Goal: Transaction & Acquisition: Purchase product/service

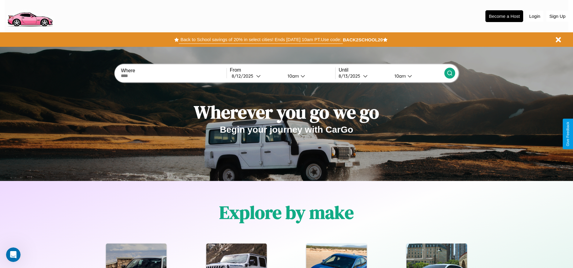
click at [261, 40] on button "Back to School savings of 20% in select cities! Ends [DATE] 10am PT. Use code:" at bounding box center [261, 39] width 164 height 8
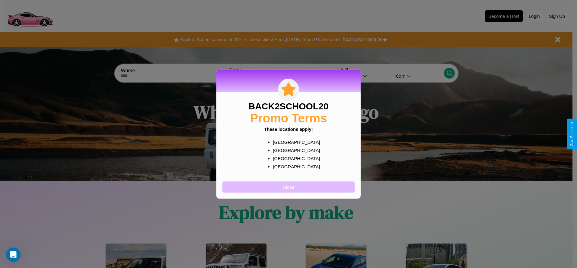
click at [289, 187] on button "Close" at bounding box center [289, 186] width 132 height 11
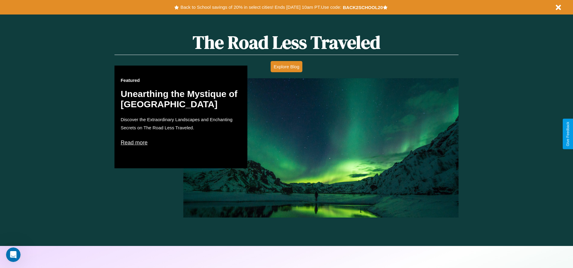
scroll to position [345, 0]
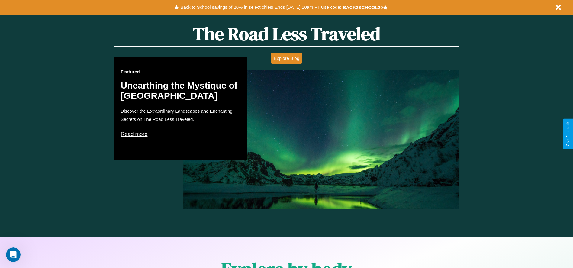
click at [181, 134] on p "Read more" at bounding box center [181, 134] width 121 height 10
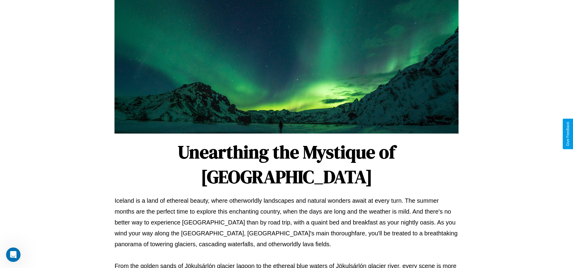
scroll to position [200, 0]
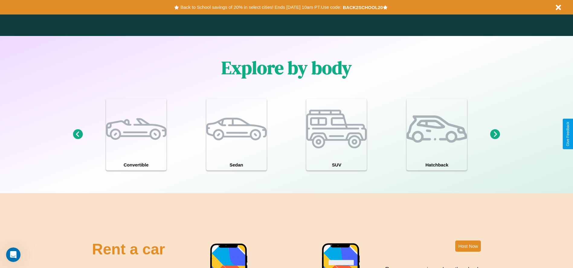
scroll to position [866, 0]
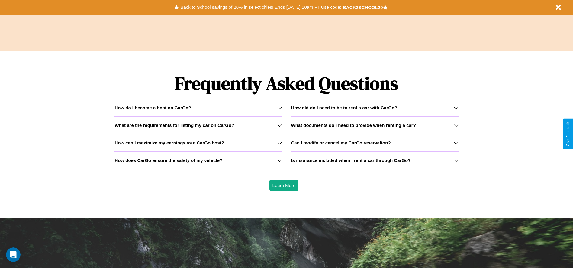
click at [279, 108] on icon at bounding box center [279, 107] width 5 height 5
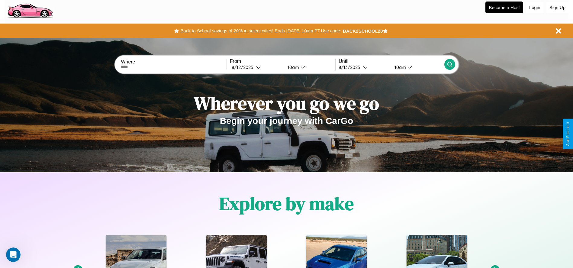
scroll to position [0, 0]
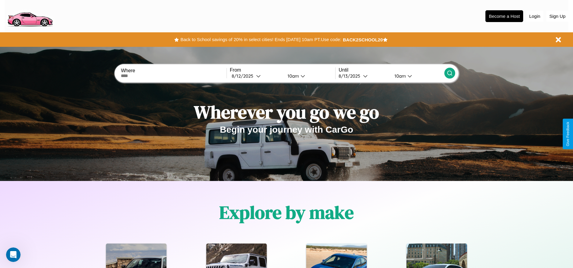
click at [174, 76] on input "text" at bounding box center [173, 75] width 105 height 5
type input "**********"
click at [256, 76] on div "[DATE]" at bounding box center [244, 76] width 24 height 6
select select "*"
select select "****"
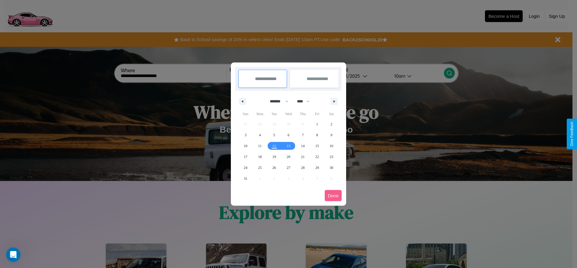
click at [277, 101] on select "******* ******** ***** ***** *** **** **** ****** ********* ******* ******** **…" at bounding box center [278, 101] width 26 height 10
select select "*"
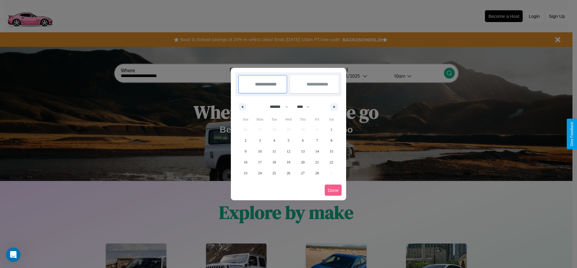
drag, startPoint x: 306, startPoint y: 107, endPoint x: 289, endPoint y: 121, distance: 22.7
click at [306, 107] on select "**** **** **** **** **** **** **** **** **** **** **** **** **** **** **** ****…" at bounding box center [303, 107] width 18 height 10
select select "****"
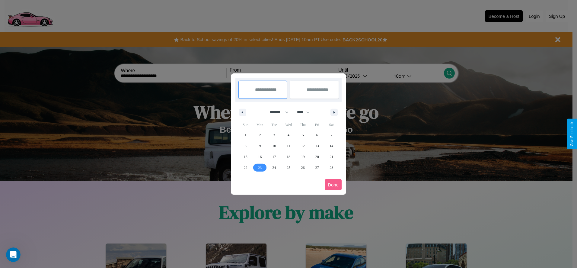
click at [260, 167] on span "23" at bounding box center [260, 167] width 4 height 11
type input "**********"
click at [288, 167] on span "25" at bounding box center [289, 167] width 4 height 11
type input "**********"
click at [333, 185] on button "Done" at bounding box center [333, 184] width 17 height 11
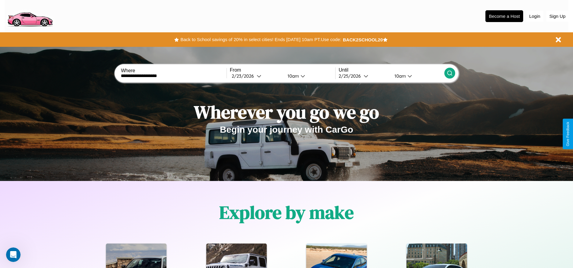
click at [449, 73] on icon at bounding box center [450, 73] width 6 height 6
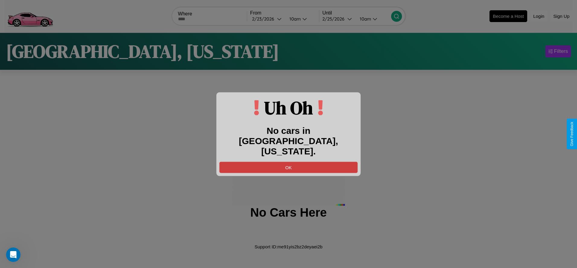
click at [289, 162] on button "OK" at bounding box center [289, 167] width 138 height 11
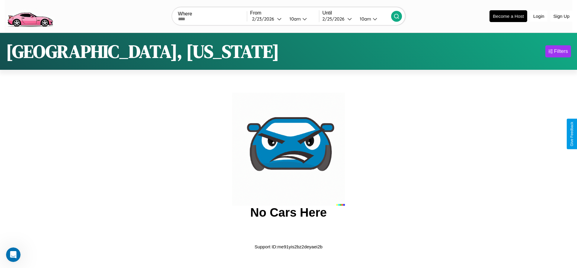
click at [30, 15] on img at bounding box center [30, 15] width 51 height 25
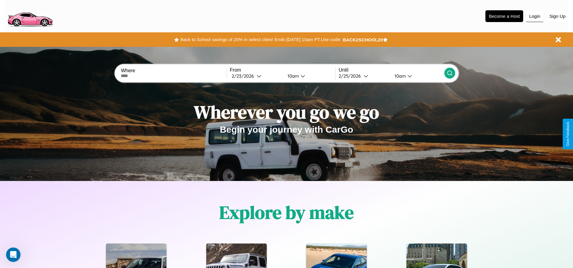
click at [535, 16] on button "Login" at bounding box center [534, 16] width 17 height 11
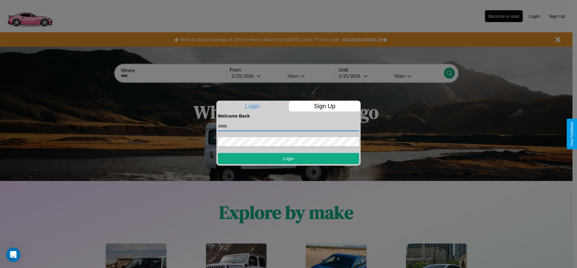
click at [289, 126] on input "text" at bounding box center [288, 126] width 141 height 10
type input "**********"
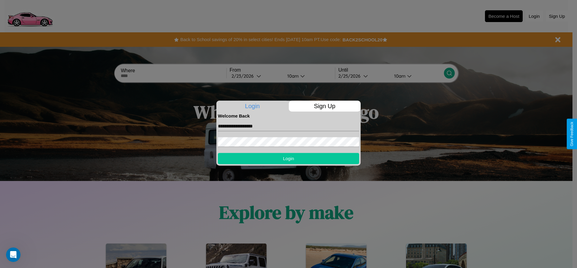
click at [289, 158] on button "Login" at bounding box center [288, 158] width 141 height 11
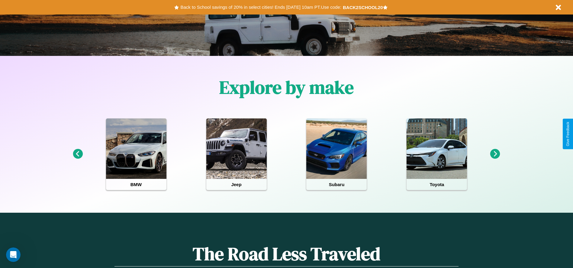
scroll to position [125, 0]
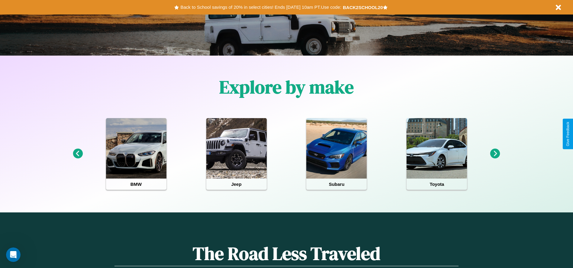
click at [495, 154] on icon at bounding box center [495, 154] width 10 height 10
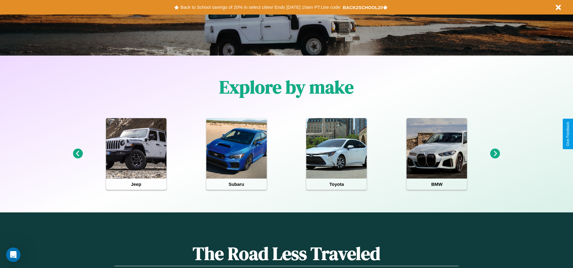
click at [495, 154] on icon at bounding box center [495, 154] width 10 height 10
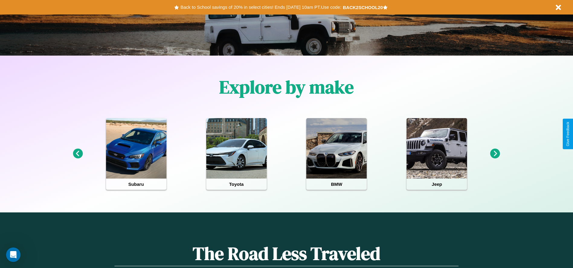
click at [495, 154] on icon at bounding box center [495, 154] width 10 height 10
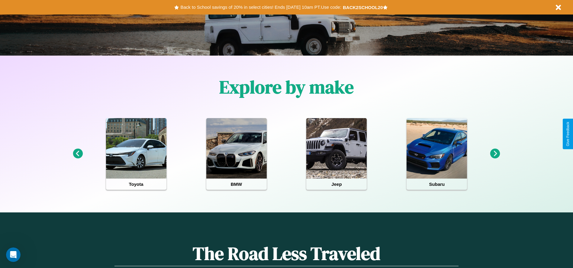
click at [495, 154] on icon at bounding box center [495, 154] width 10 height 10
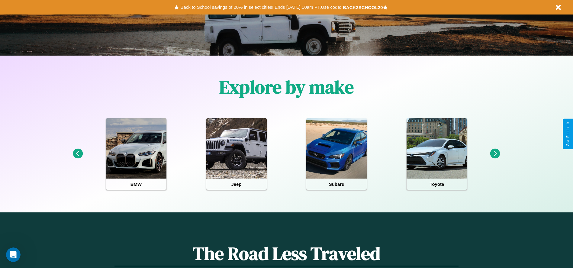
click at [495, 154] on icon at bounding box center [495, 154] width 10 height 10
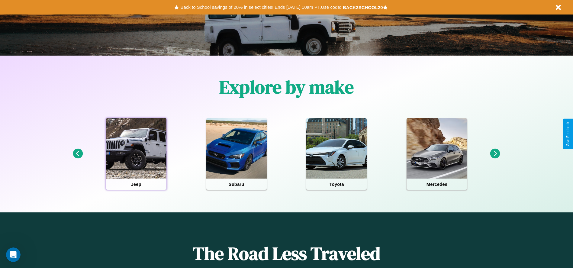
click at [136, 154] on div at bounding box center [136, 148] width 60 height 60
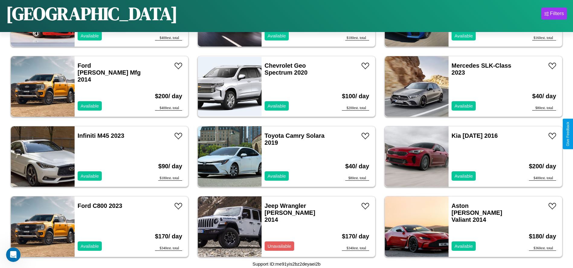
scroll to position [418, 0]
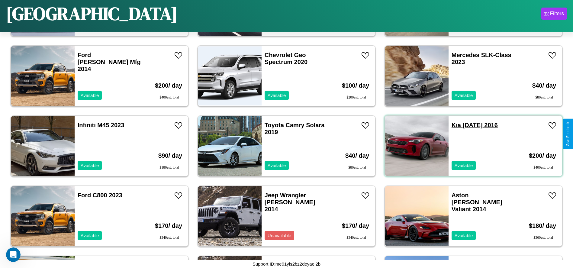
click at [452, 125] on link "Kia [DATE]" at bounding box center [475, 125] width 46 height 7
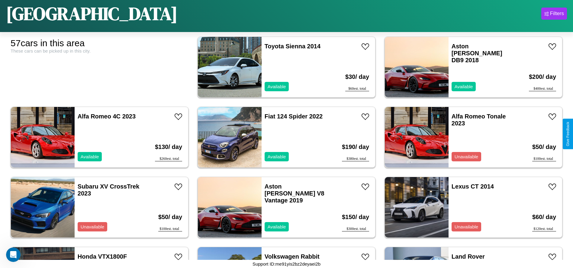
scroll to position [0, 0]
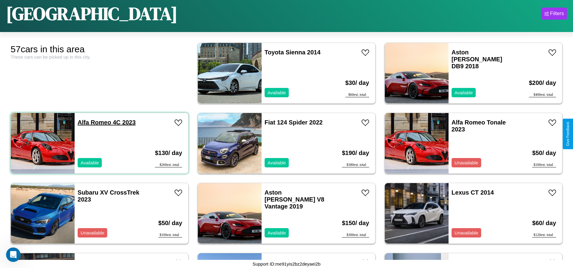
click at [94, 122] on link "Alfa Romeo 4C 2023" at bounding box center [107, 122] width 58 height 7
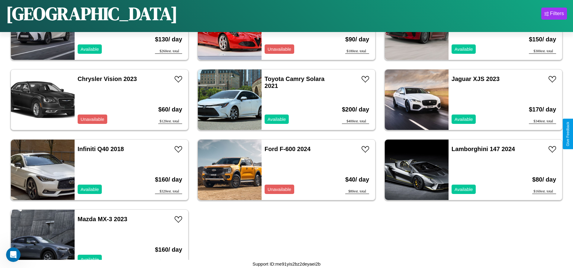
scroll to position [1186, 0]
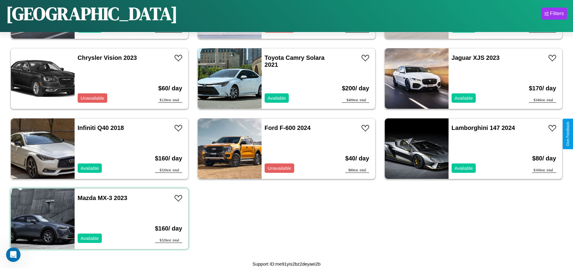
click at [99, 219] on div "Mazda MX-3 2023 Available" at bounding box center [110, 218] width 70 height 60
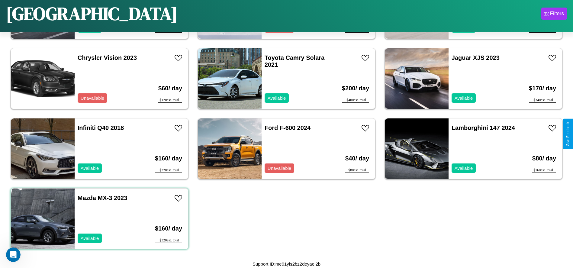
click at [99, 219] on div "Mazda MX-3 2023 Available" at bounding box center [110, 218] width 70 height 60
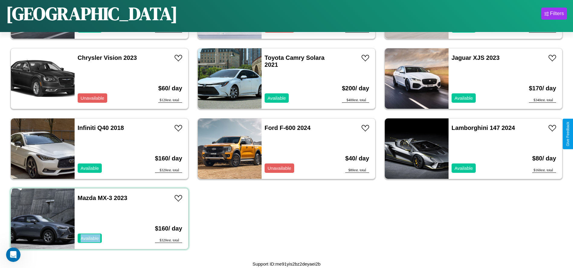
click at [99, 219] on div "Mazda MX-3 2023 Available" at bounding box center [110, 218] width 70 height 60
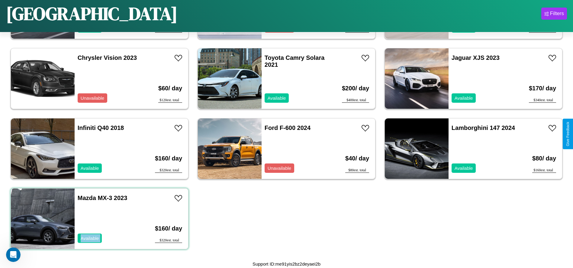
click at [99, 219] on div "Mazda MX-3 2023 Available" at bounding box center [110, 218] width 70 height 60
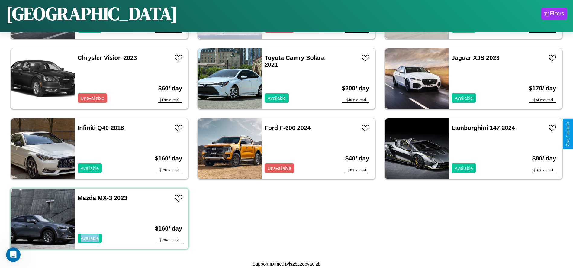
click at [99, 219] on div "Mazda MX-3 2023 Available" at bounding box center [110, 218] width 70 height 60
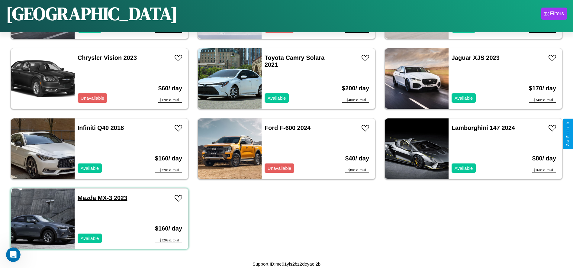
click at [86, 198] on link "Mazda MX-3 2023" at bounding box center [103, 197] width 50 height 7
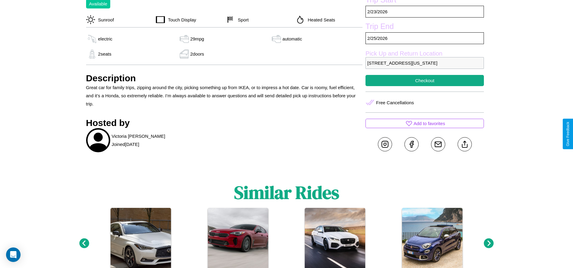
scroll to position [228, 0]
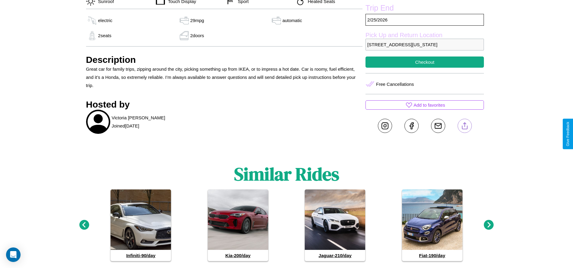
click at [464, 127] on line at bounding box center [464, 125] width 0 height 4
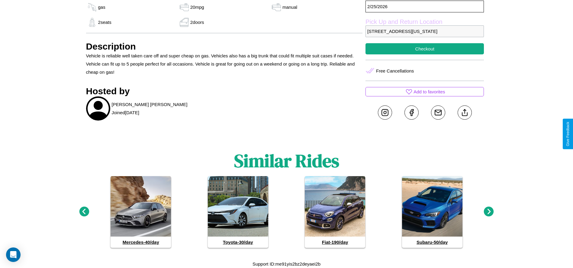
scroll to position [266, 0]
click at [489, 212] on icon at bounding box center [489, 212] width 10 height 10
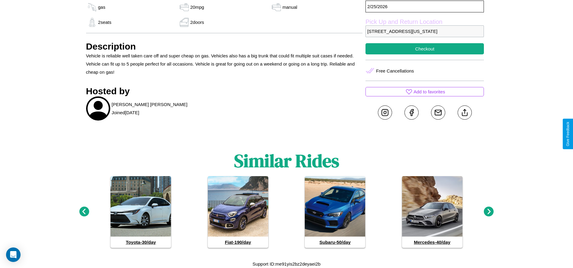
click at [84, 212] on icon at bounding box center [84, 212] width 10 height 10
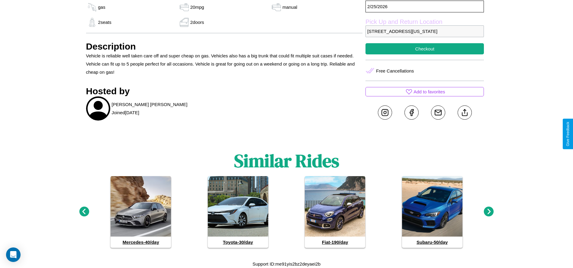
click at [489, 212] on icon at bounding box center [489, 212] width 10 height 10
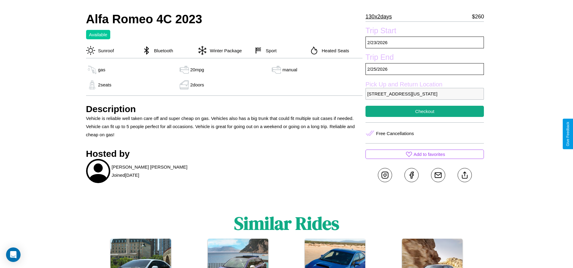
scroll to position [181, 0]
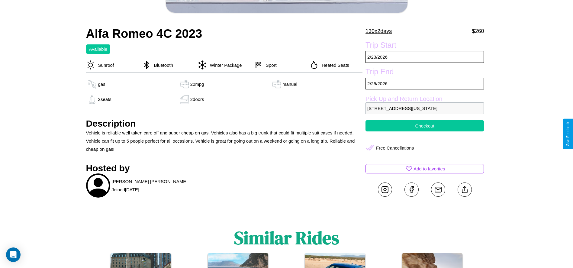
click at [425, 131] on button "Checkout" at bounding box center [424, 125] width 118 height 11
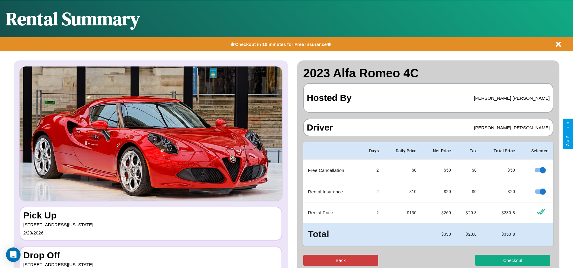
click at [340, 260] on button "Back" at bounding box center [340, 260] width 75 height 11
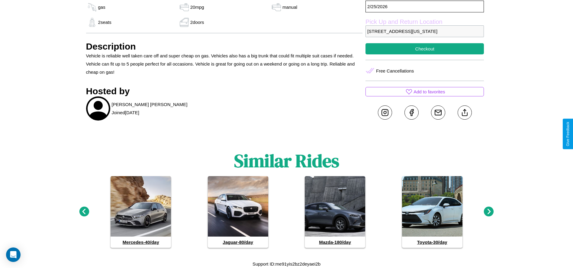
scroll to position [266, 0]
click at [489, 212] on icon at bounding box center [489, 212] width 10 height 10
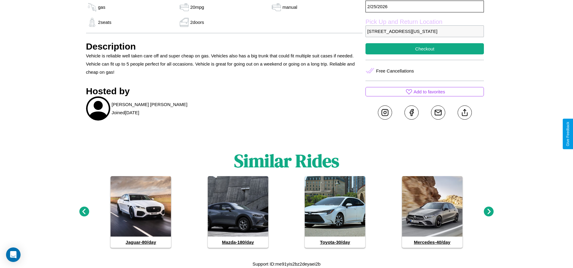
click at [489, 212] on icon at bounding box center [489, 212] width 10 height 10
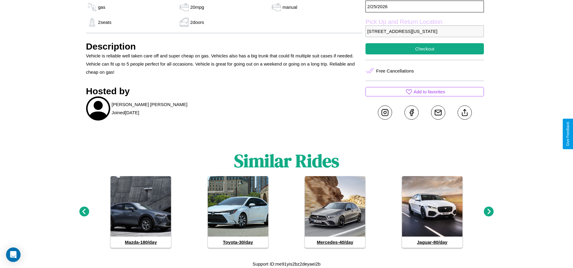
click at [489, 212] on icon at bounding box center [489, 212] width 10 height 10
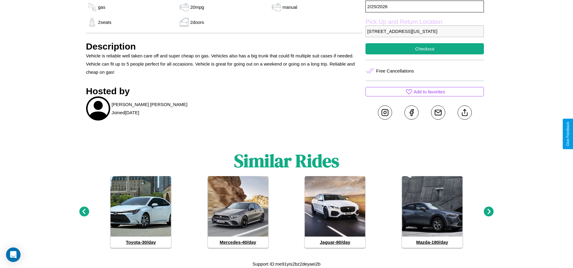
click at [489, 212] on icon at bounding box center [489, 212] width 10 height 10
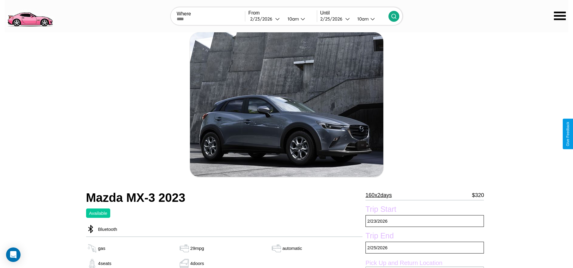
scroll to position [228, 0]
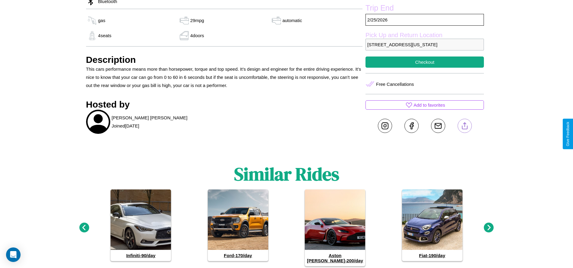
click at [464, 127] on line at bounding box center [464, 125] width 0 height 4
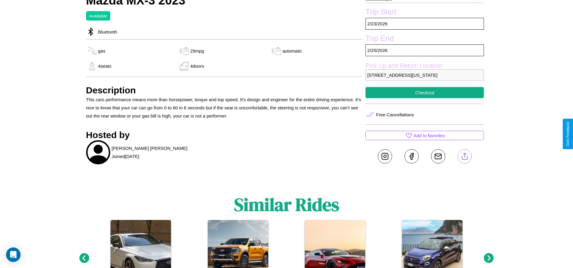
scroll to position [143, 0]
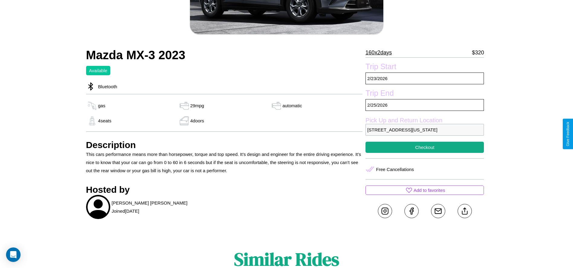
click at [425, 134] on p "4921 Pine Street Los Angeles California 85540 United States" at bounding box center [424, 130] width 118 height 12
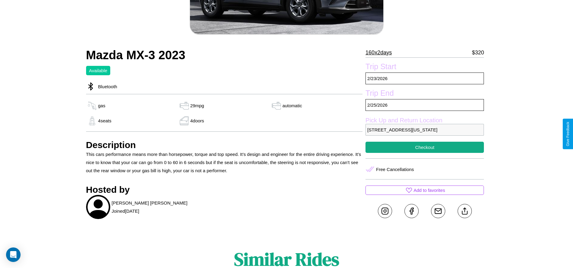
click at [425, 134] on p "4921 Pine Street Los Angeles California 85540 United States" at bounding box center [424, 130] width 118 height 12
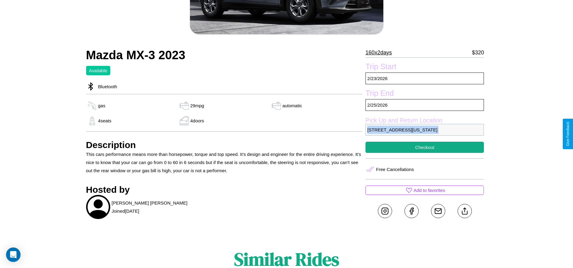
click at [425, 134] on p "4921 Pine Street Los Angeles California 85540 United States" at bounding box center [424, 130] width 118 height 12
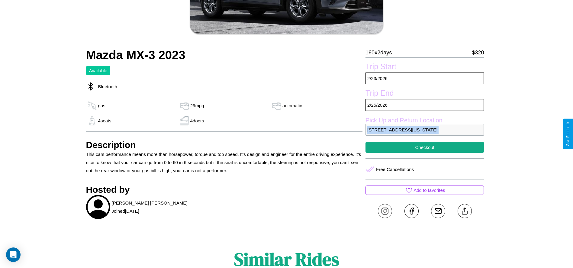
click at [425, 134] on p "4921 Pine Street Los Angeles California 85540 United States" at bounding box center [424, 130] width 118 height 12
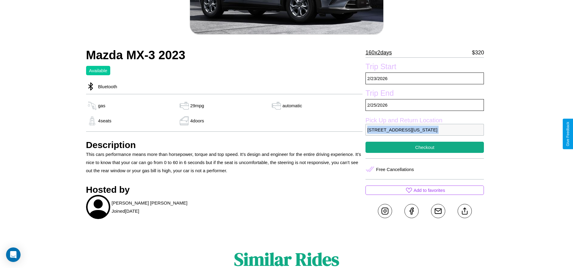
click at [425, 134] on p "4921 Pine Street Los Angeles California 85540 United States" at bounding box center [424, 130] width 118 height 12
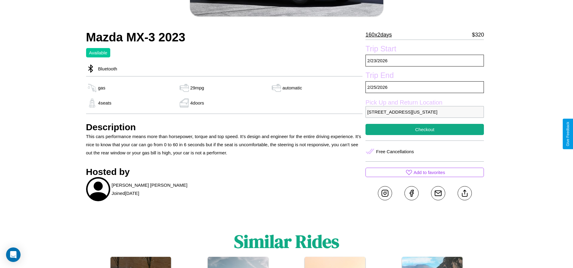
scroll to position [164, 0]
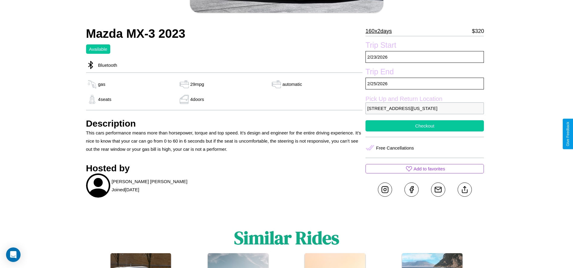
click at [425, 131] on button "Checkout" at bounding box center [424, 125] width 118 height 11
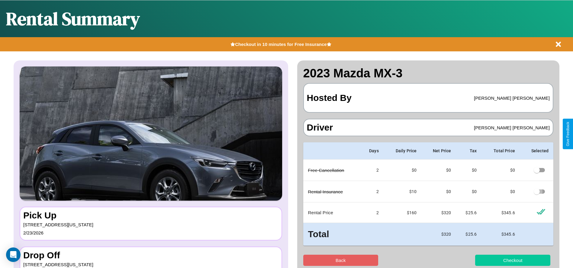
click at [513, 260] on button "Checkout" at bounding box center [512, 260] width 75 height 11
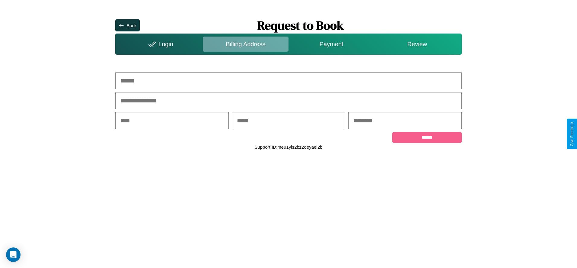
click at [289, 81] on input "text" at bounding box center [288, 80] width 346 height 17
type input "**********"
click at [172, 121] on input "text" at bounding box center [172, 120] width 114 height 17
type input "********"
click at [288, 121] on input "text" at bounding box center [289, 120] width 114 height 17
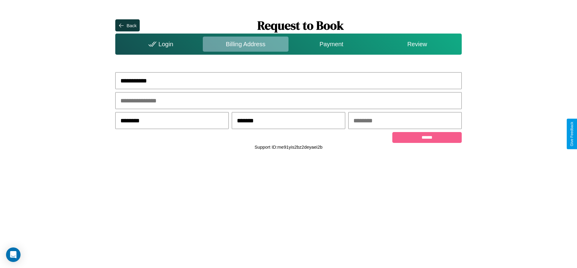
type input "*******"
click at [405, 121] on input "text" at bounding box center [406, 120] width 114 height 17
type input "*****"
click at [427, 138] on input "******" at bounding box center [427, 137] width 69 height 11
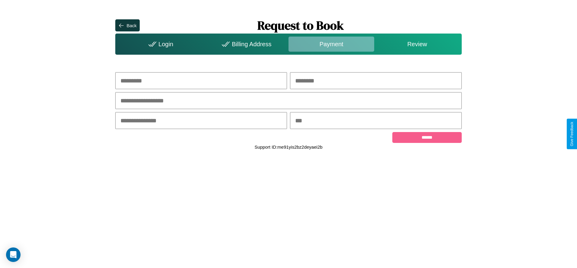
click at [201, 81] on input "text" at bounding box center [201, 80] width 172 height 17
type input "*****"
click at [376, 81] on input "text" at bounding box center [376, 80] width 172 height 17
type input "******"
click at [289, 101] on input "text" at bounding box center [288, 100] width 346 height 17
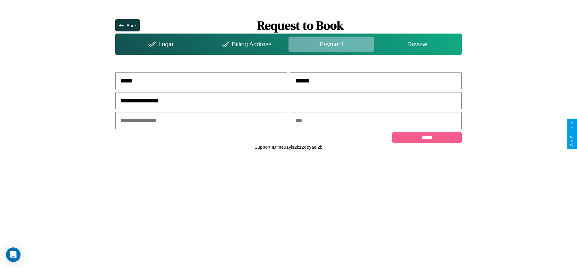
type input "**********"
click at [201, 121] on input "text" at bounding box center [201, 120] width 172 height 17
type input "*****"
click at [376, 121] on input "text" at bounding box center [376, 120] width 172 height 17
type input "***"
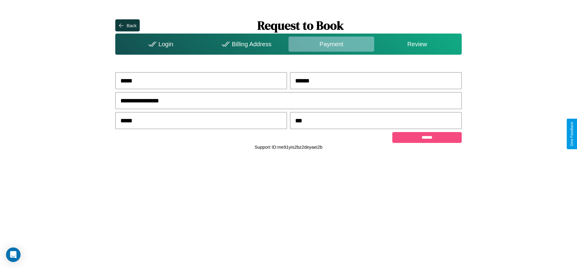
click at [427, 138] on input "******" at bounding box center [427, 137] width 69 height 11
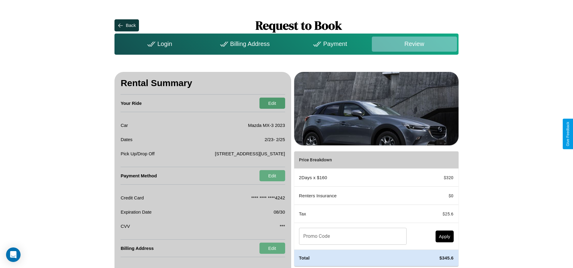
click at [272, 103] on button "Edit" at bounding box center [272, 103] width 26 height 11
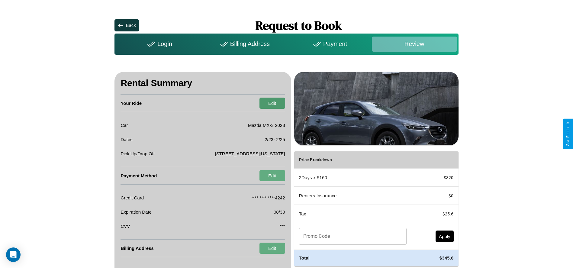
click at [272, 103] on button "Edit" at bounding box center [272, 103] width 26 height 11
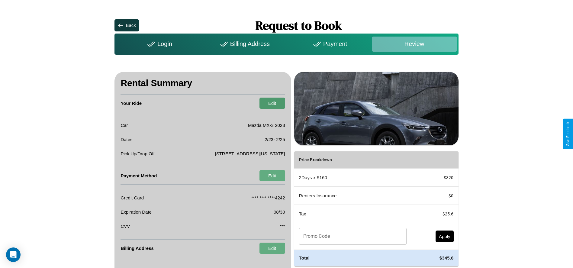
click at [272, 103] on button "Edit" at bounding box center [272, 103] width 26 height 11
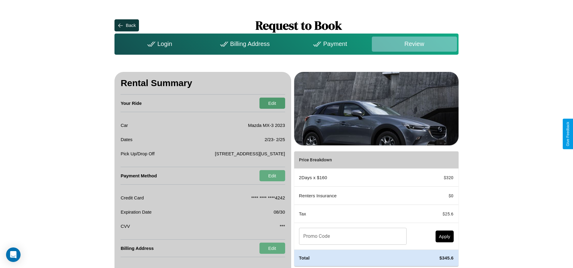
click at [272, 103] on button "Edit" at bounding box center [272, 103] width 26 height 11
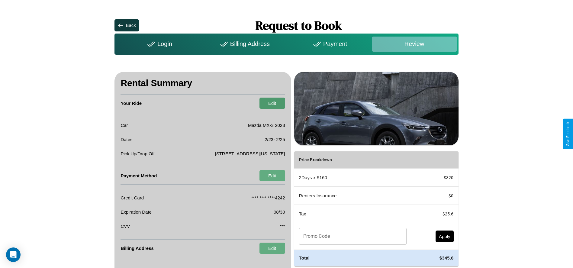
click at [272, 103] on button "Edit" at bounding box center [272, 103] width 26 height 11
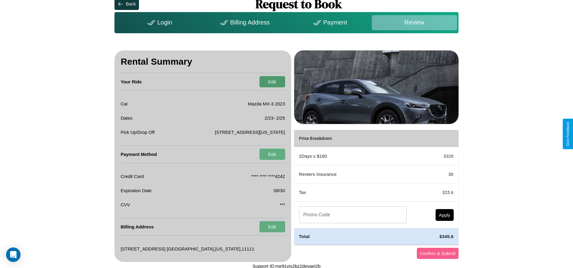
scroll to position [24, 0]
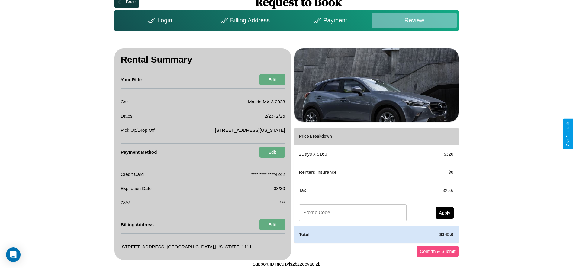
click at [437, 251] on button "Confirm & Submit" at bounding box center [438, 251] width 42 height 11
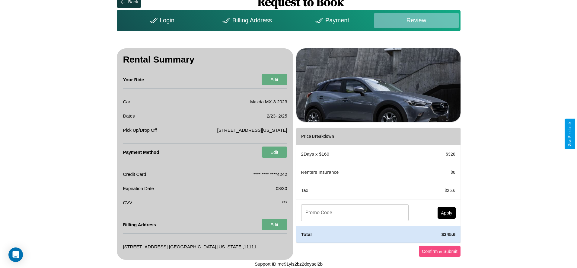
scroll to position [0, 0]
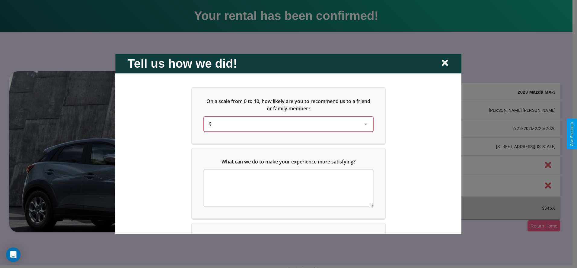
click at [287, 124] on div "9" at bounding box center [284, 123] width 150 height 7
